Goal: Check status: Check status

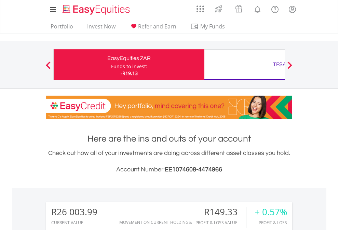
scroll to position [66, 107]
click at [111, 65] on div "Funds to invest:" at bounding box center [129, 66] width 36 height 7
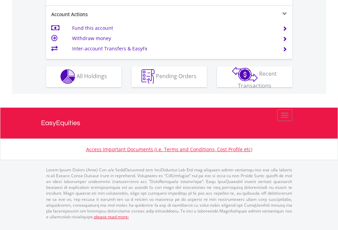
scroll to position [640, 0]
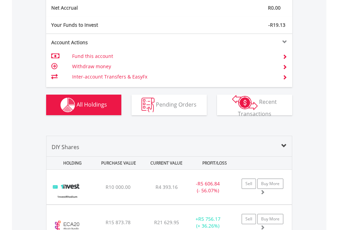
scroll to position [774, 0]
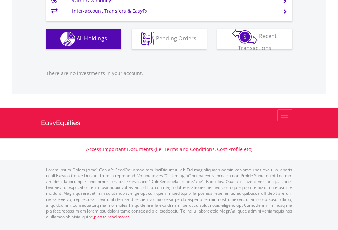
scroll to position [66, 107]
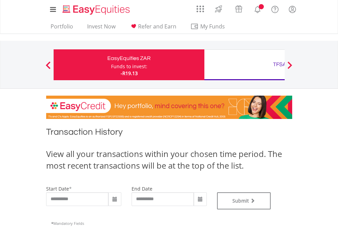
type input "**********"
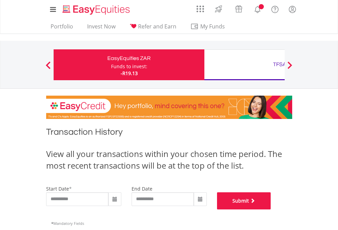
click at [271, 209] on button "Submit" at bounding box center [244, 200] width 54 height 17
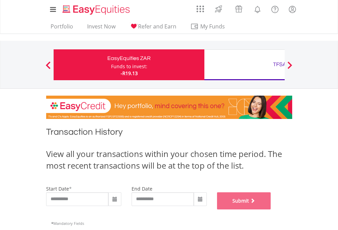
scroll to position [277, 0]
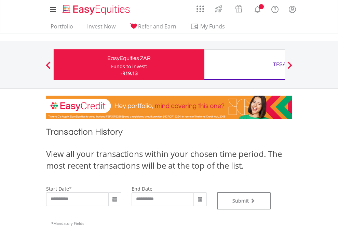
click at [245, 65] on div "TFSA" at bounding box center [280, 65] width 143 height 10
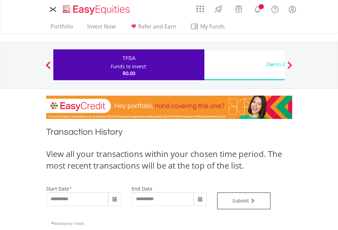
type input "**********"
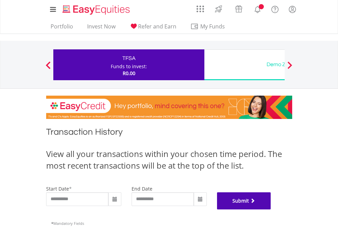
click at [271, 209] on button "Submit" at bounding box center [244, 200] width 54 height 17
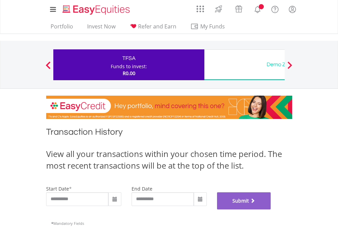
scroll to position [277, 0]
